Goal: Navigation & Orientation: Understand site structure

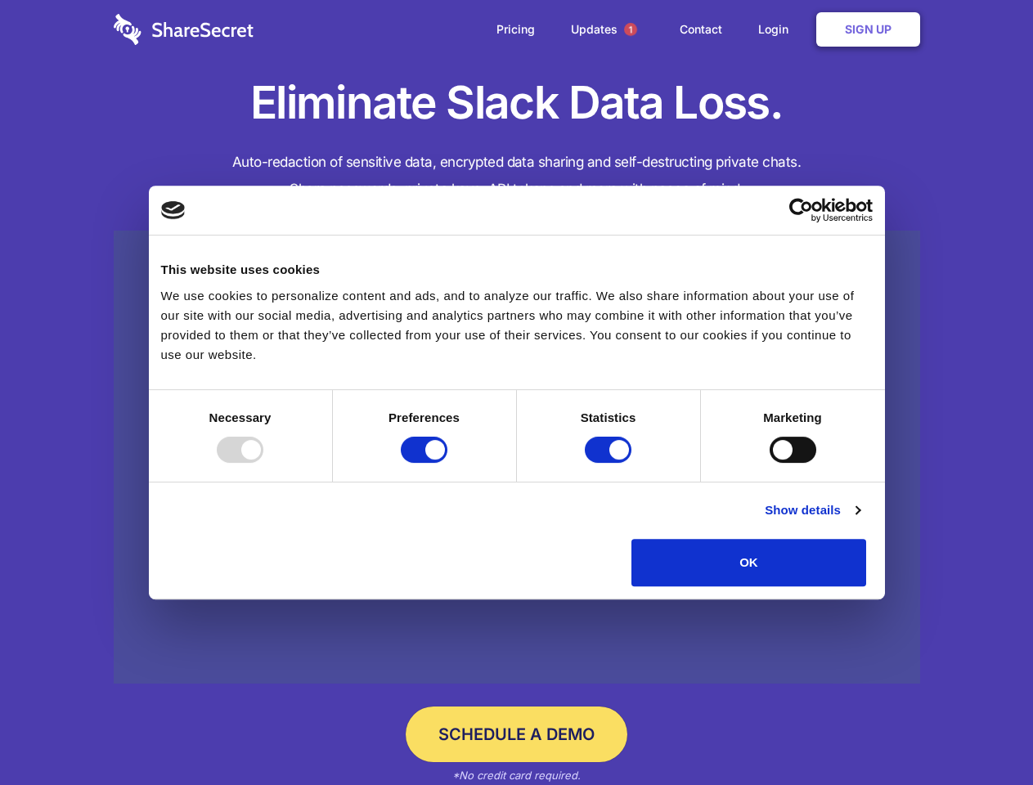
click at [263, 463] on div at bounding box center [240, 450] width 47 height 26
click at [447, 463] on input "Preferences" at bounding box center [424, 450] width 47 height 26
checkbox input "false"
click at [610, 463] on input "Statistics" at bounding box center [608, 450] width 47 height 26
checkbox input "false"
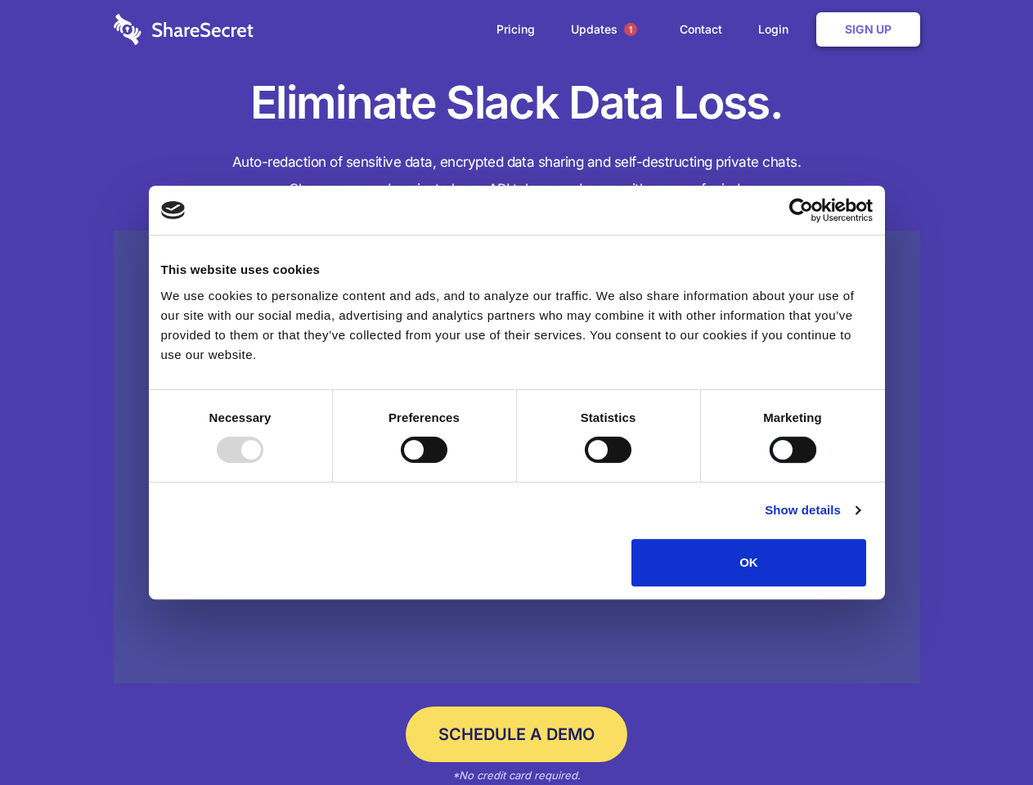
click at [769, 463] on input "Marketing" at bounding box center [792, 450] width 47 height 26
checkbox input "true"
